Goal: Information Seeking & Learning: Learn about a topic

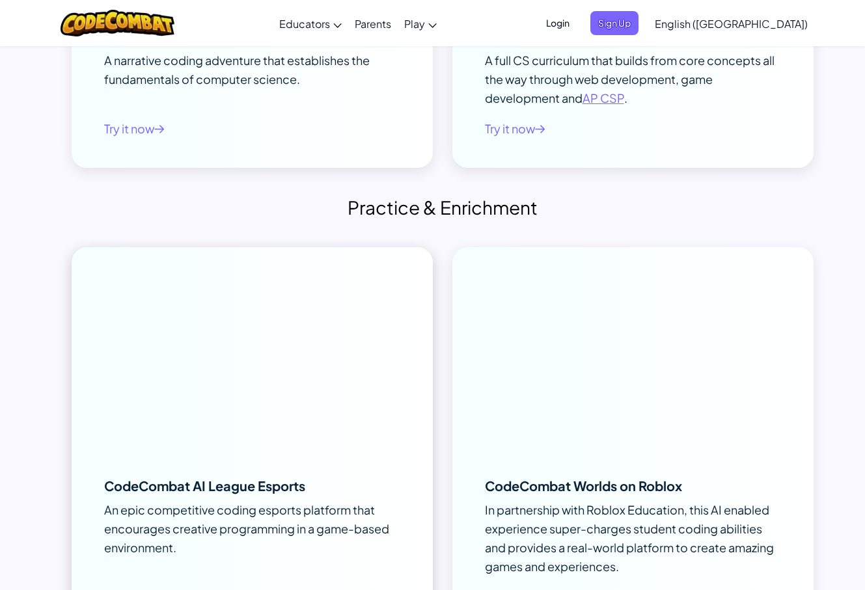
scroll to position [4343, 0]
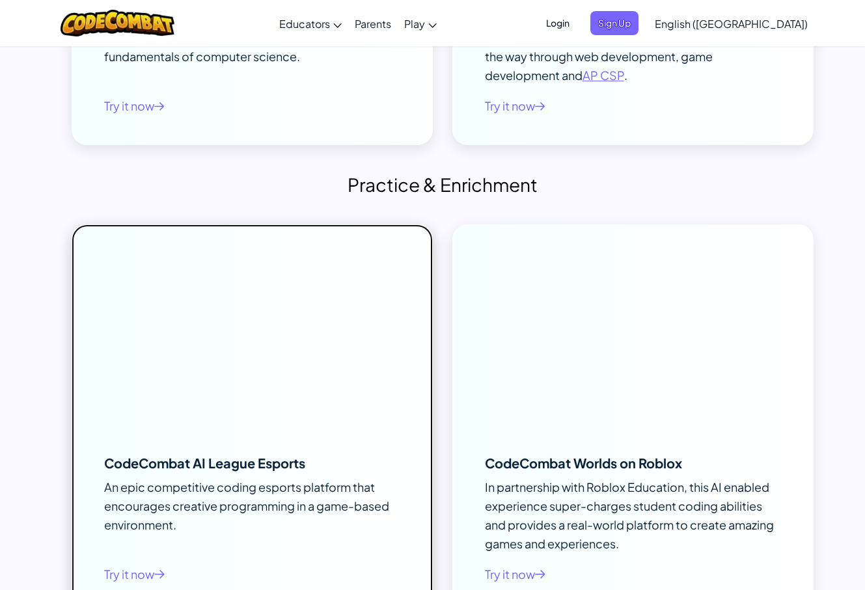
click at [250, 243] on div at bounding box center [252, 325] width 361 height 203
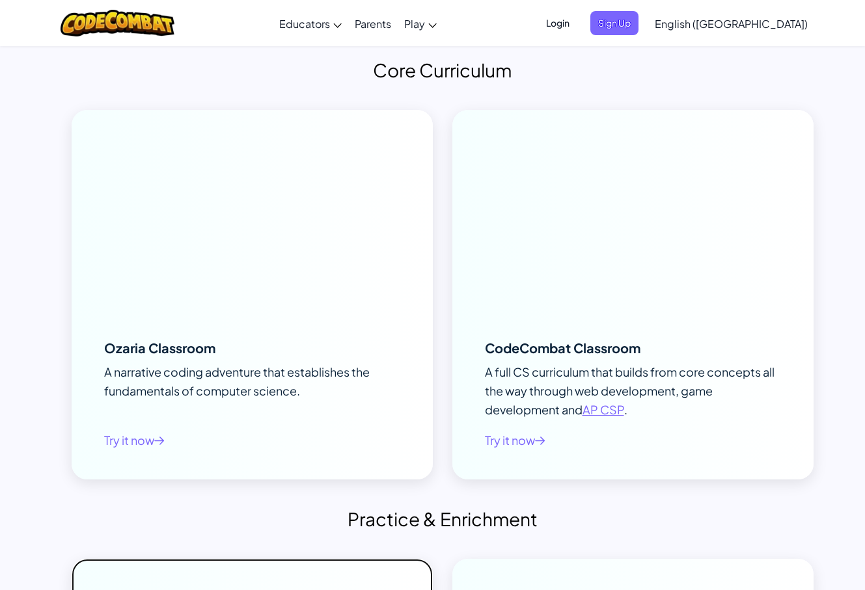
scroll to position [3914, 0]
